Goal: Find specific page/section: Find specific page/section

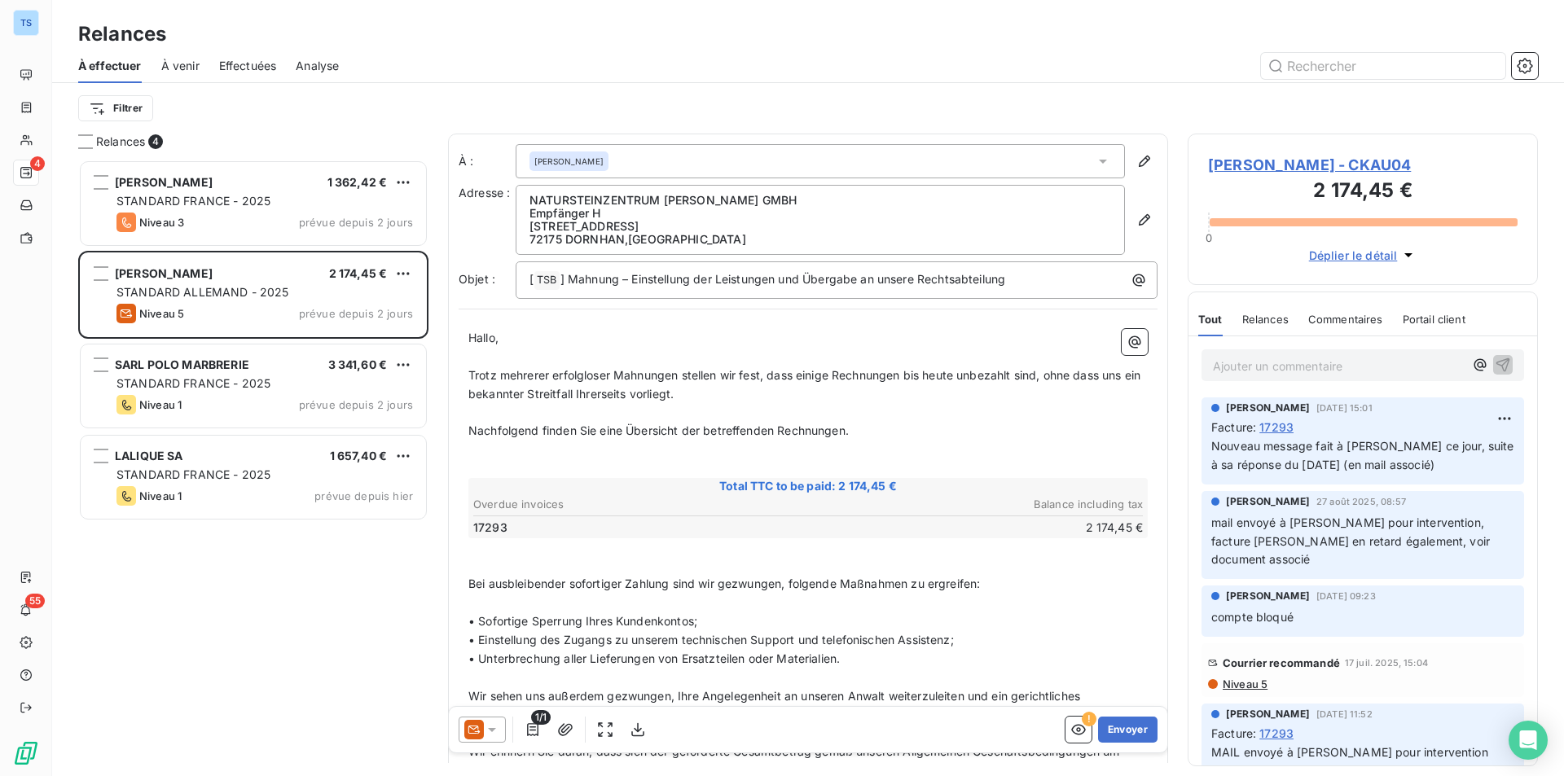
scroll to position [605, 338]
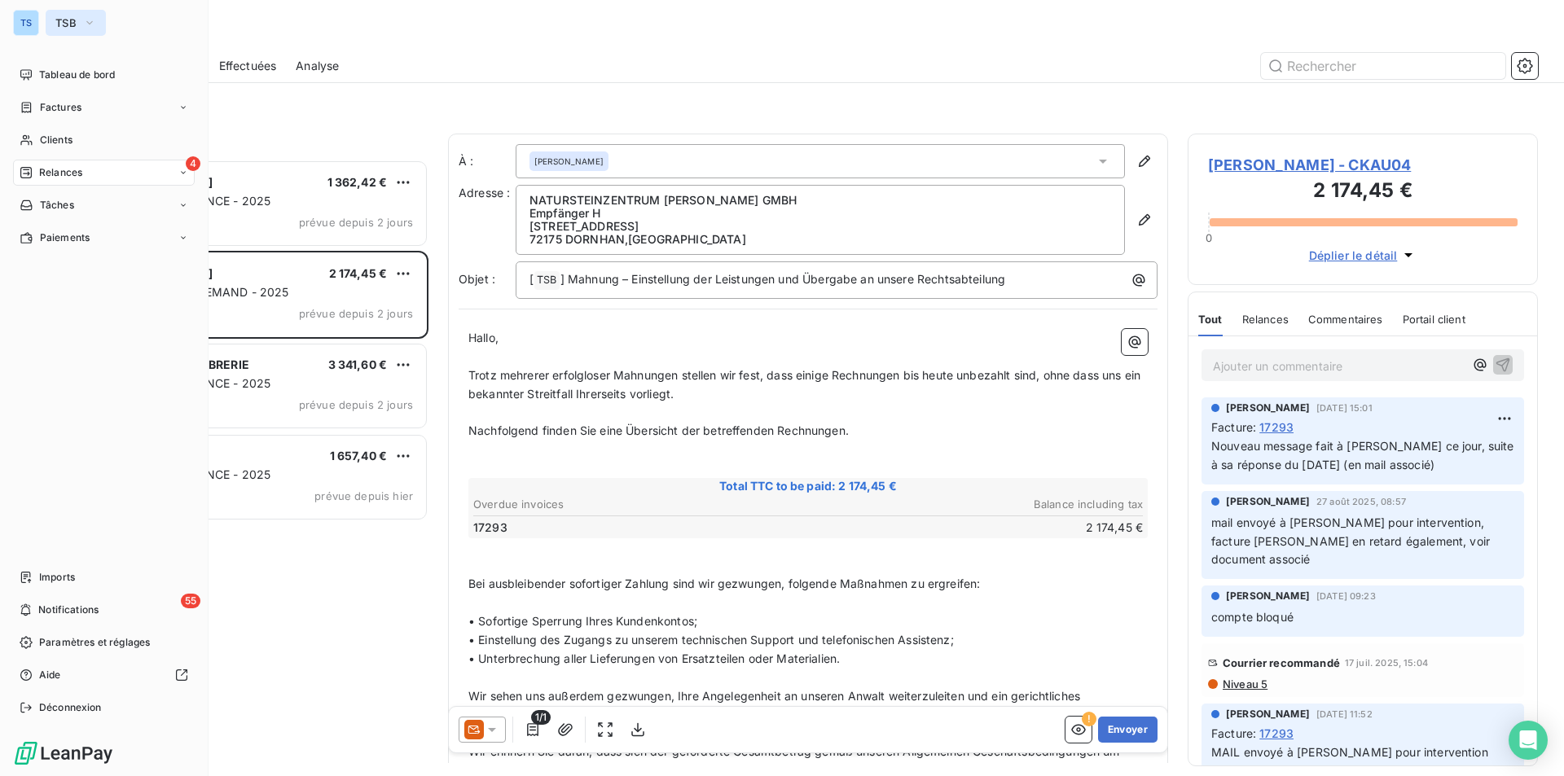
click at [92, 19] on icon "button" at bounding box center [89, 23] width 13 height 16
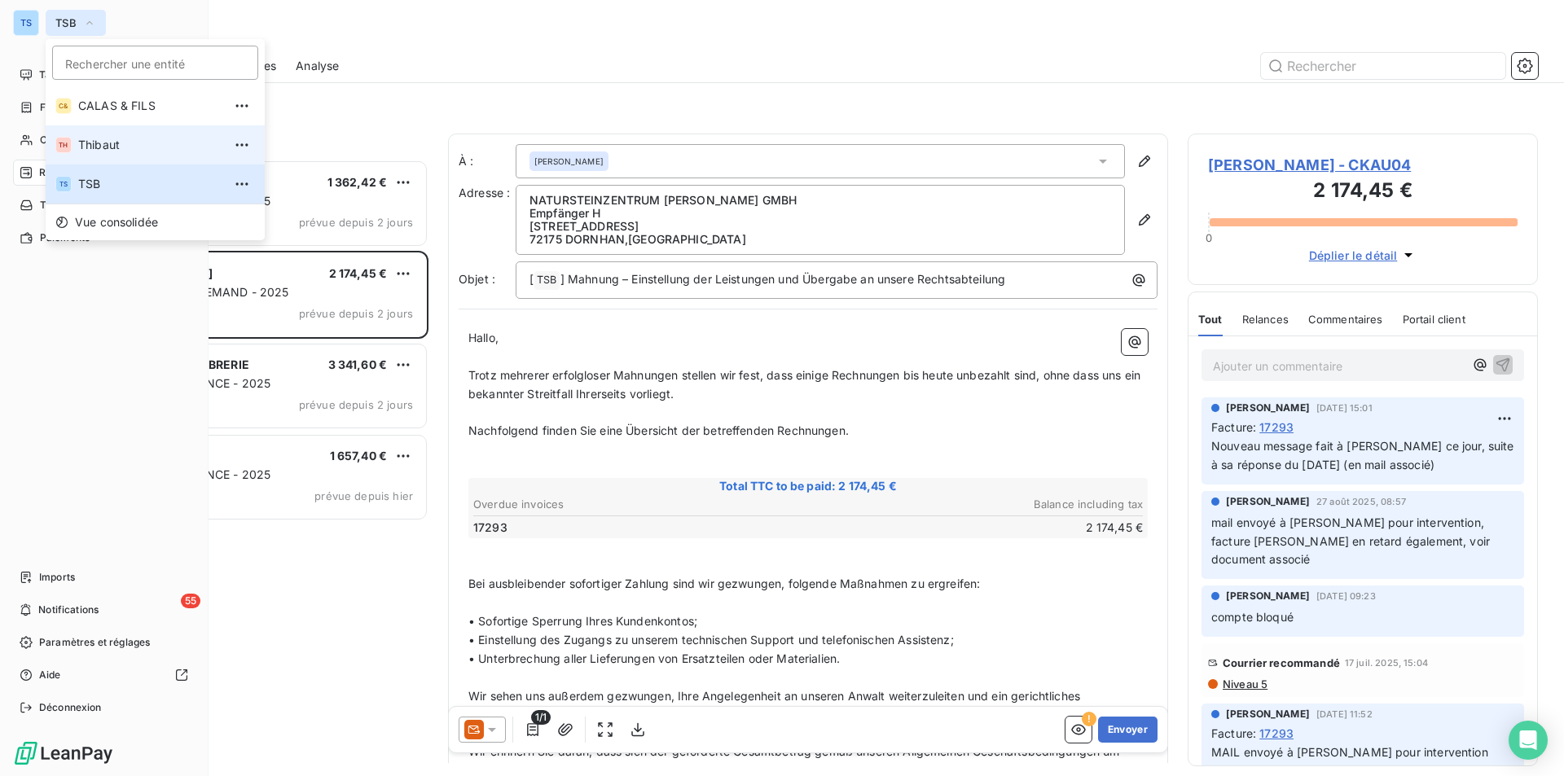
click at [96, 138] on span "Thibaut" at bounding box center [150, 145] width 144 height 16
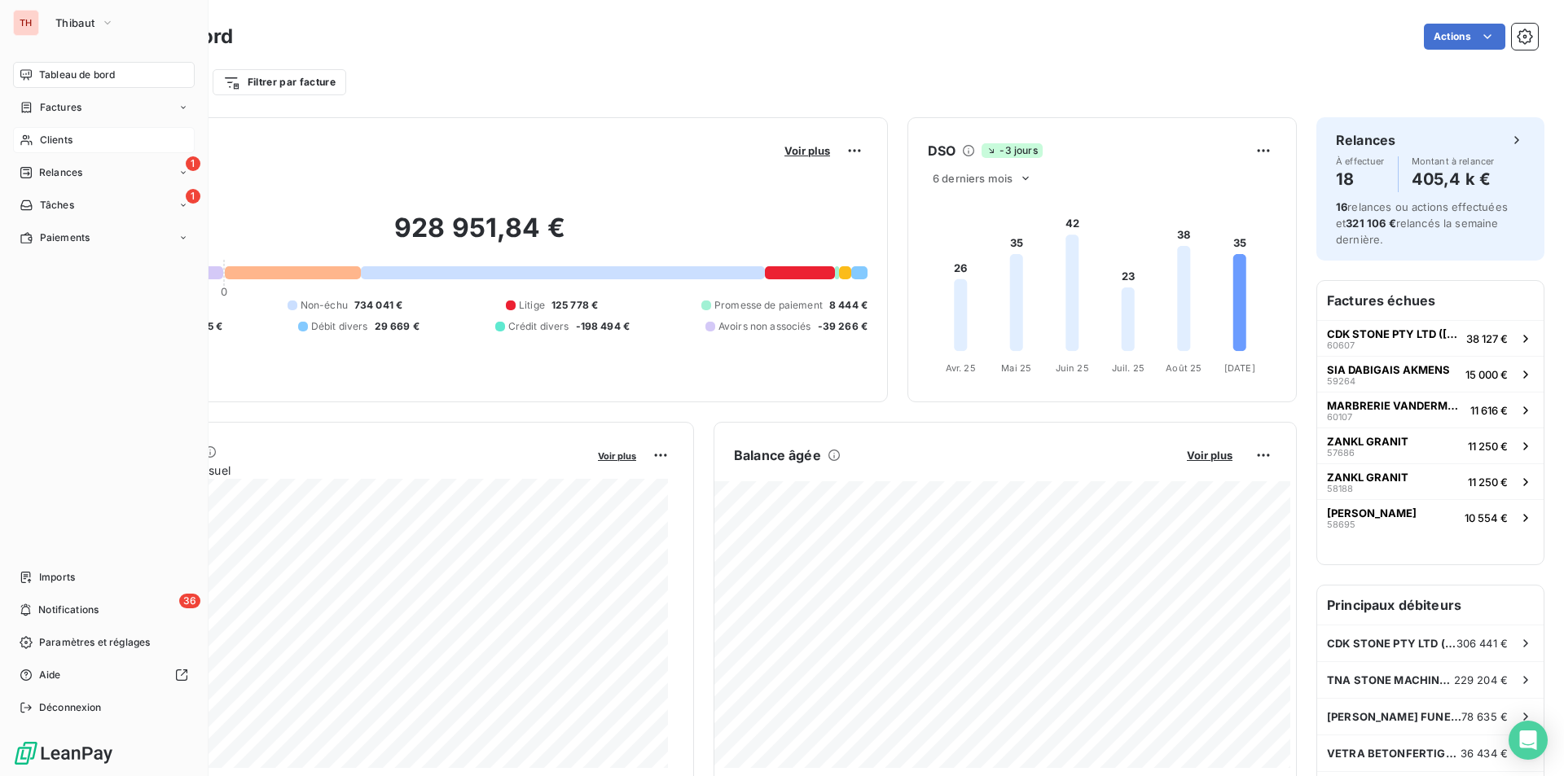
click at [55, 134] on span "Clients" at bounding box center [56, 140] width 33 height 15
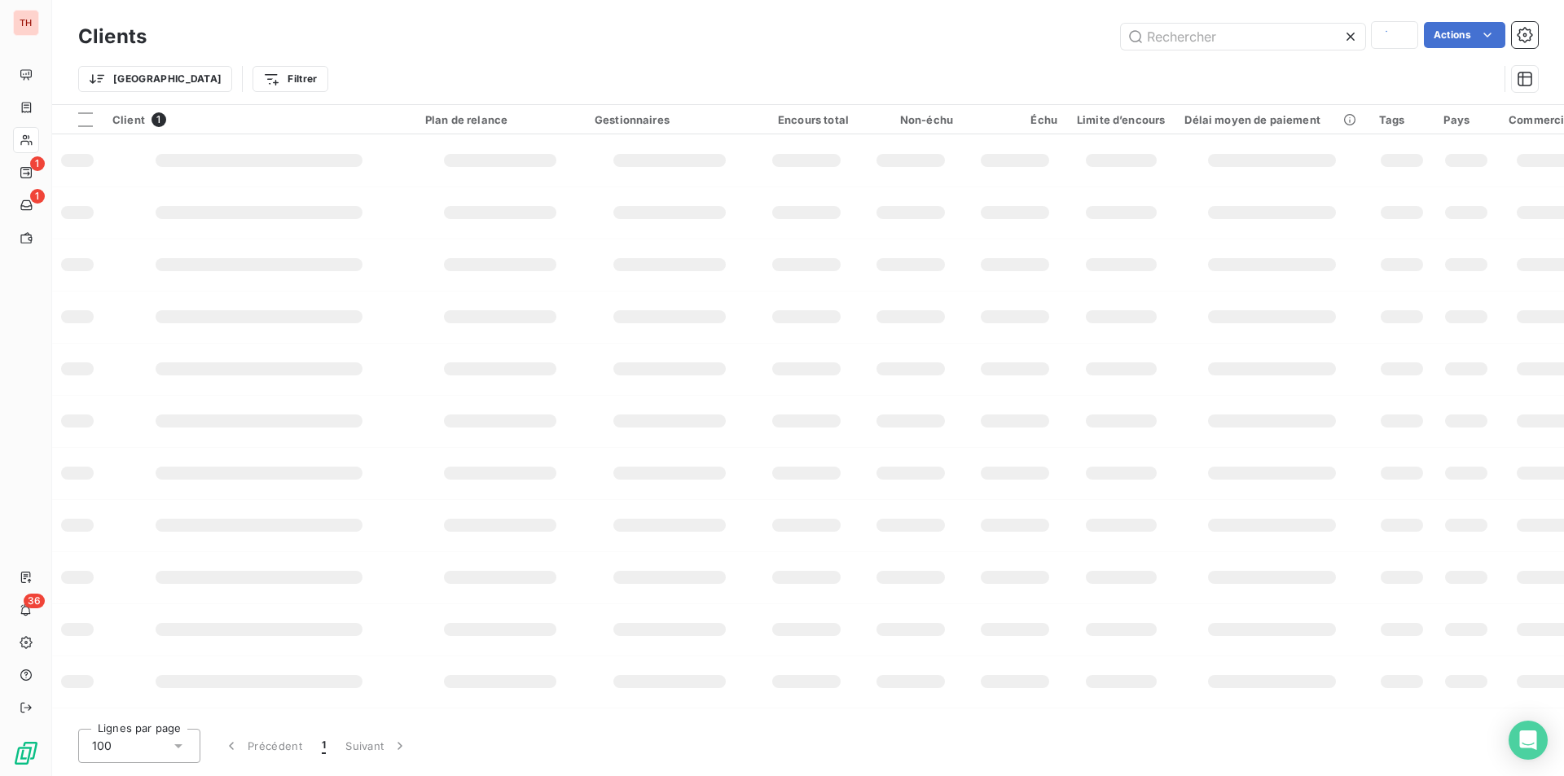
type input "legroux"
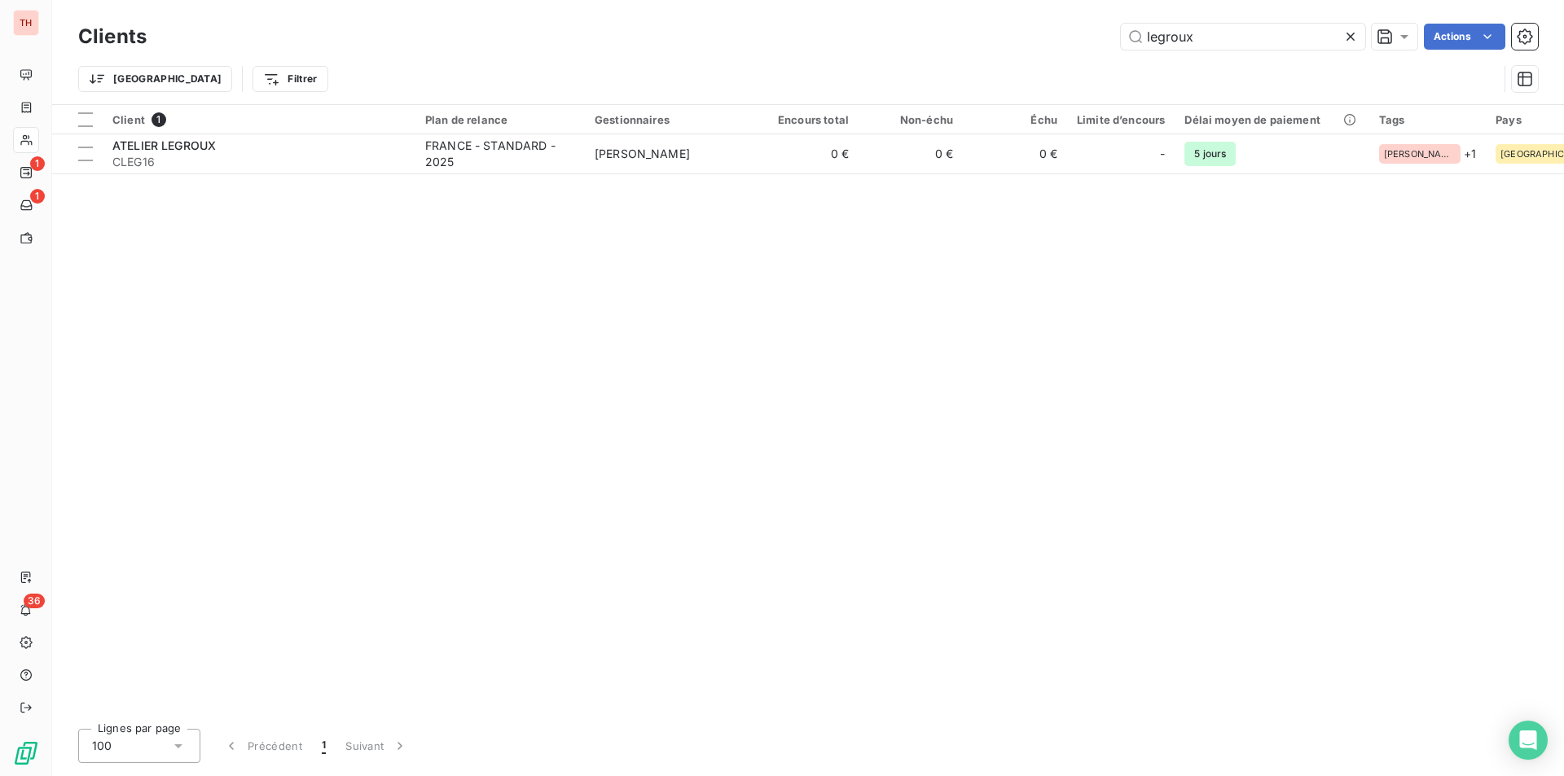
click at [1352, 33] on icon at bounding box center [1351, 37] width 16 height 16
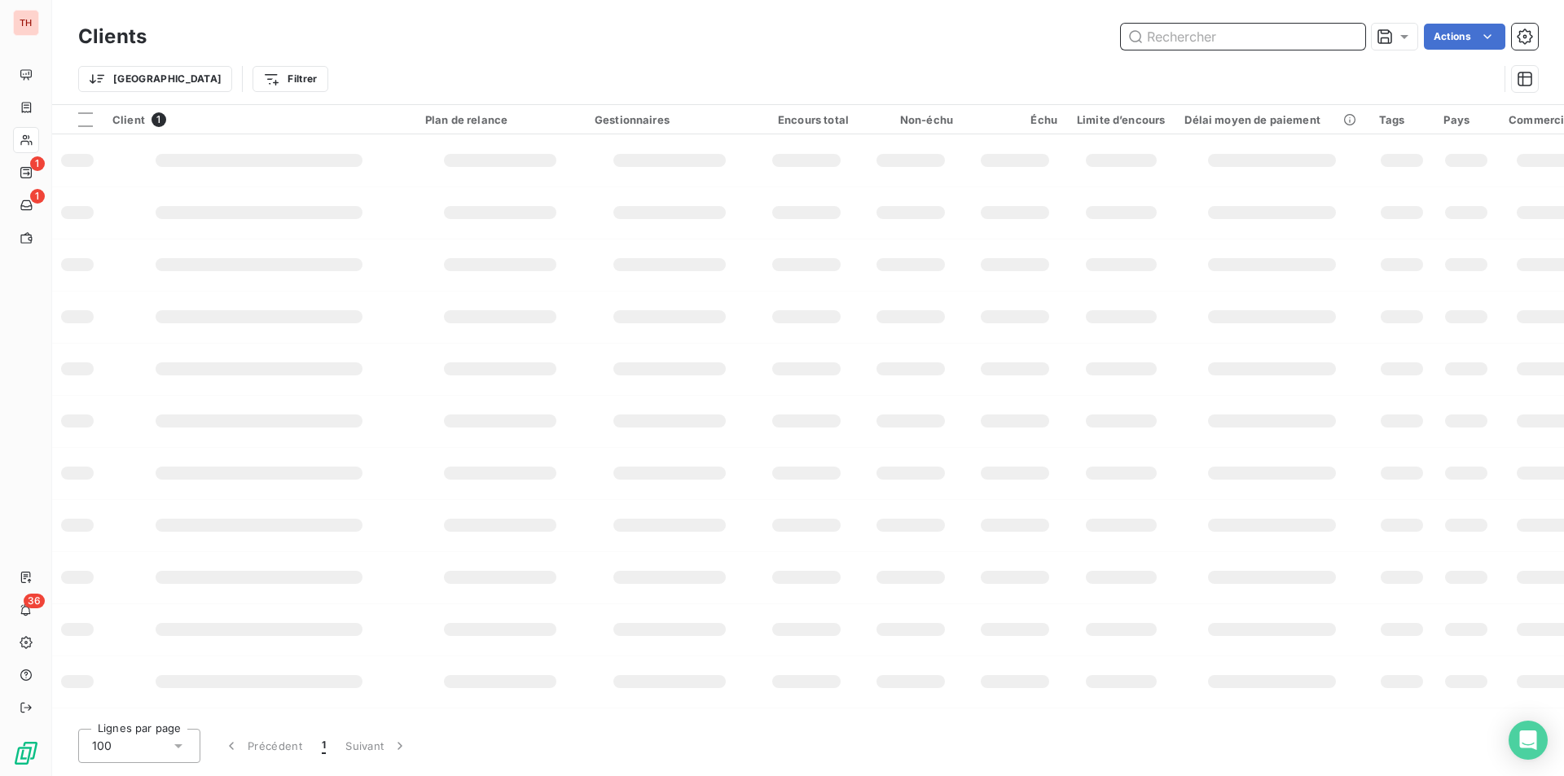
click at [1201, 34] on input "text" at bounding box center [1243, 37] width 244 height 26
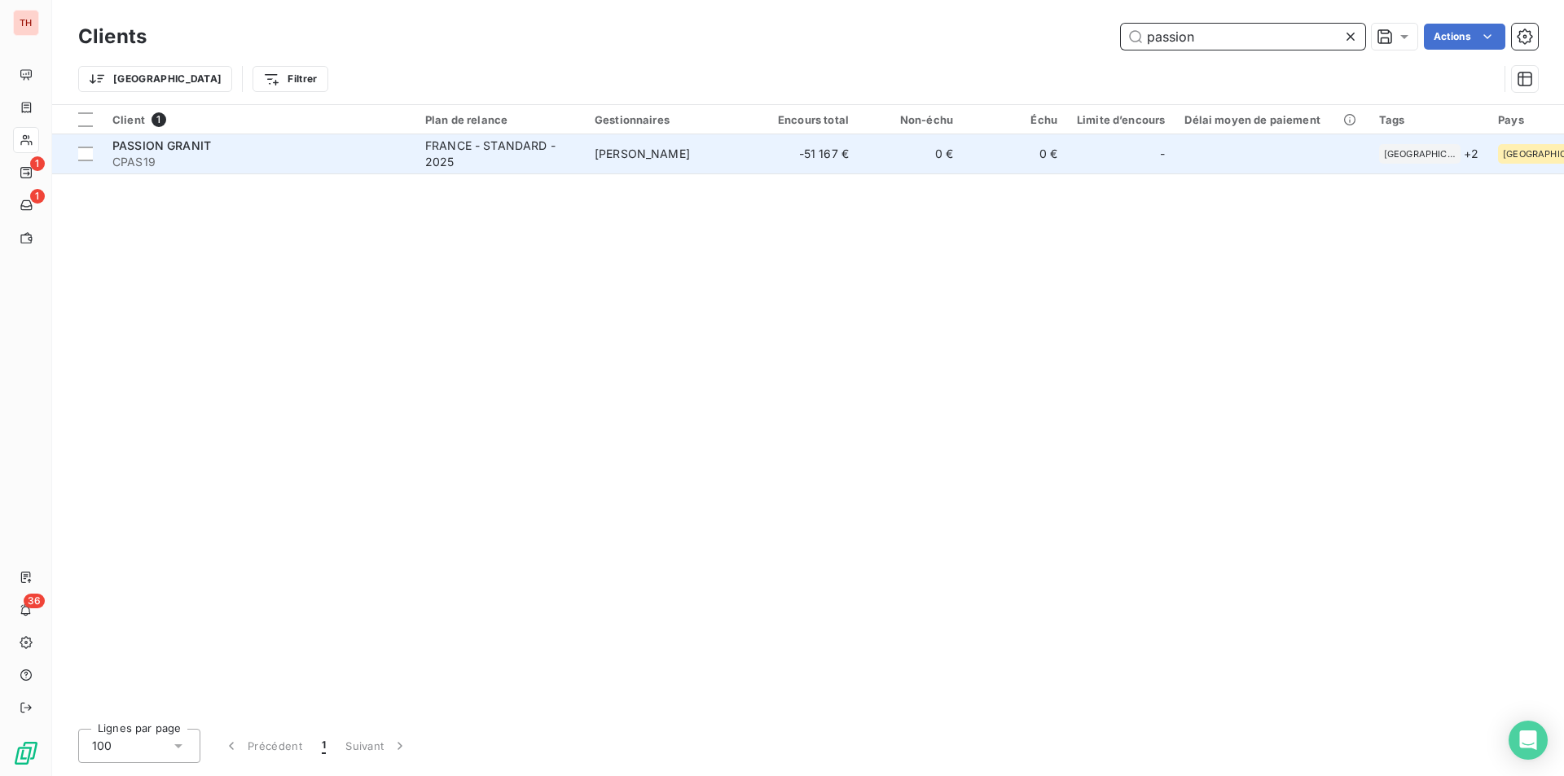
type input "passion"
click at [164, 148] on span "PASSION GRANIT" at bounding box center [161, 146] width 99 height 14
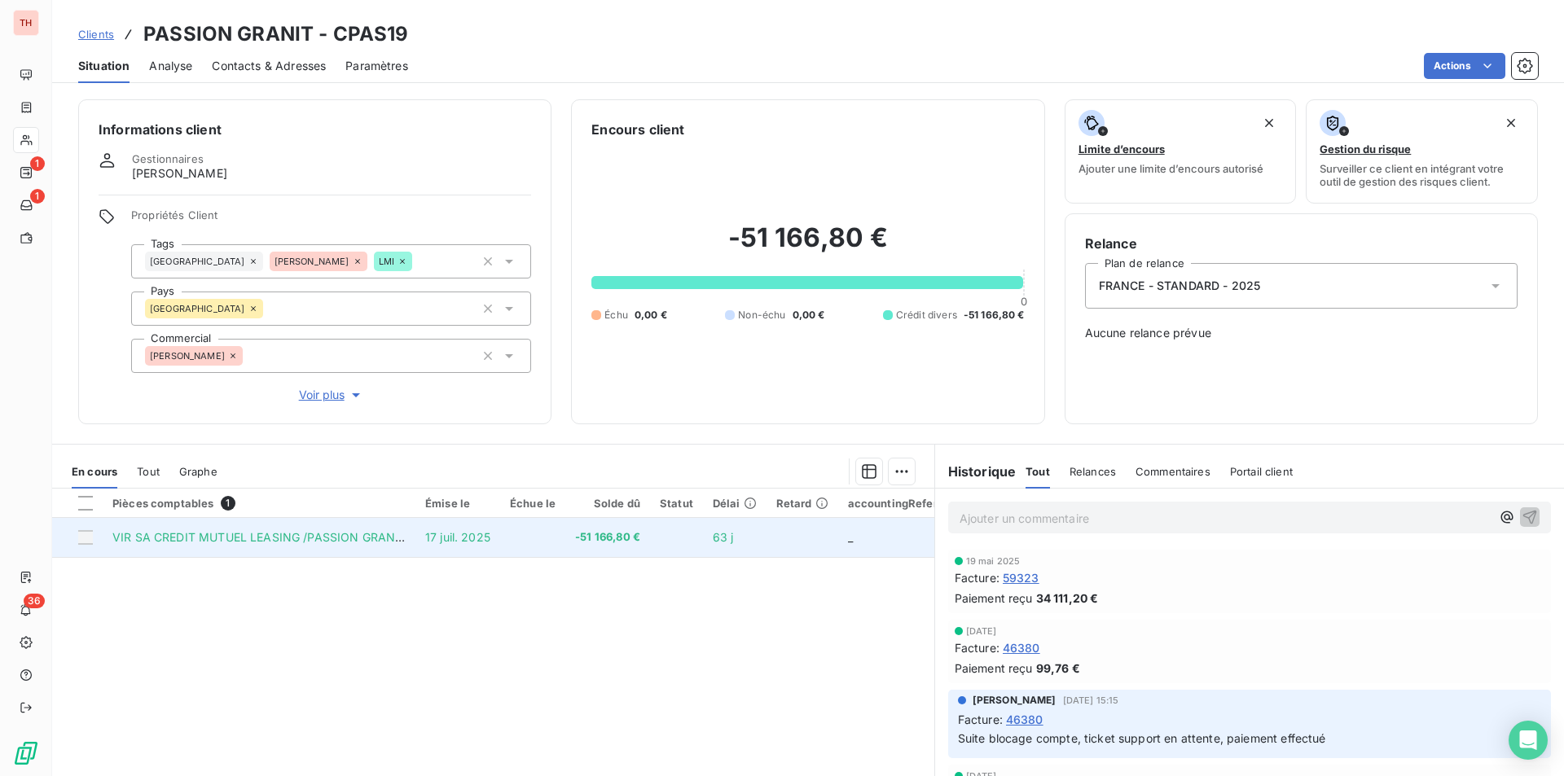
click at [303, 533] on span "VIR SA CREDIT MUTUEL LEASING /PASSION GRANIT" at bounding box center [259, 537] width 294 height 14
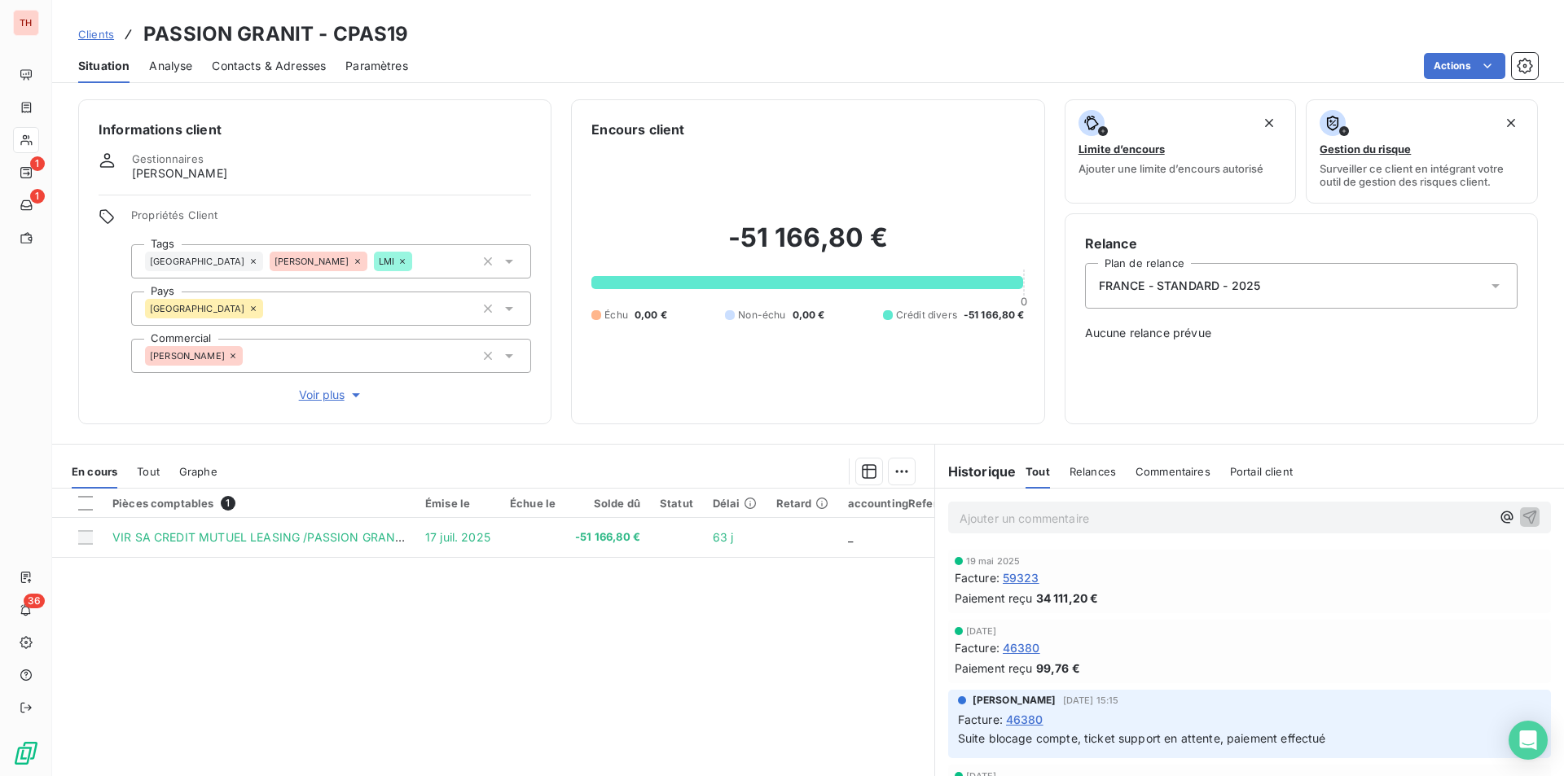
click at [145, 463] on div "Tout" at bounding box center [148, 472] width 23 height 34
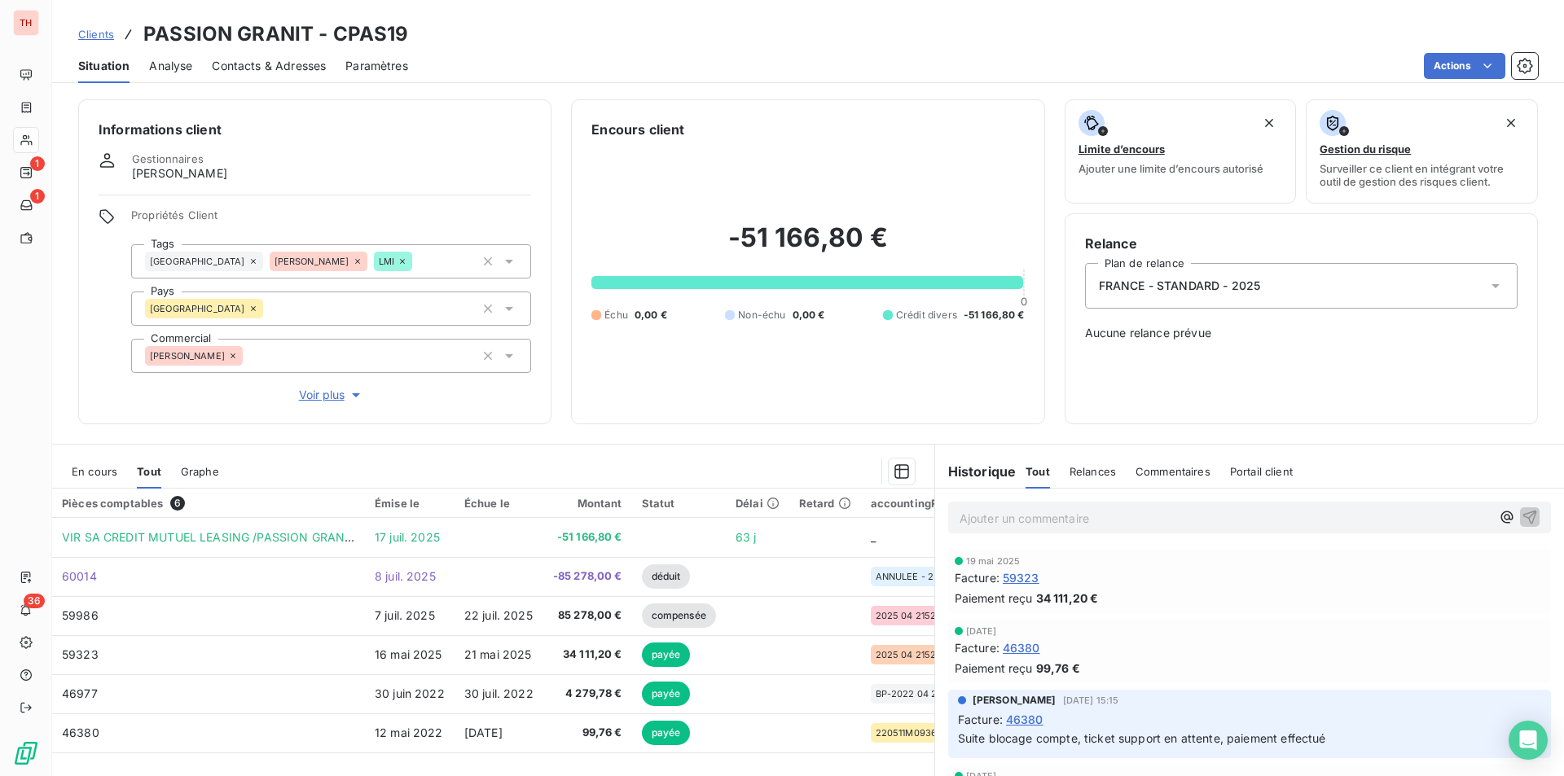
scroll to position [75, 0]
